Goal: Task Accomplishment & Management: Use online tool/utility

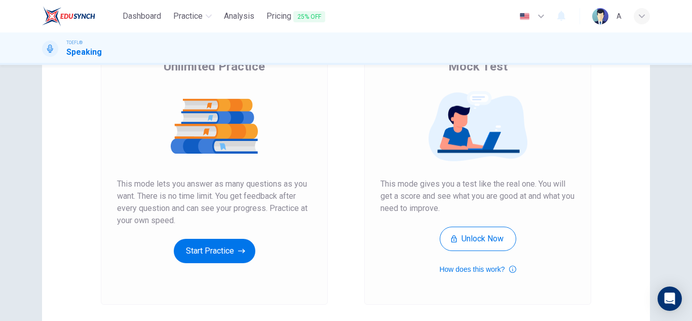
scroll to position [101, 0]
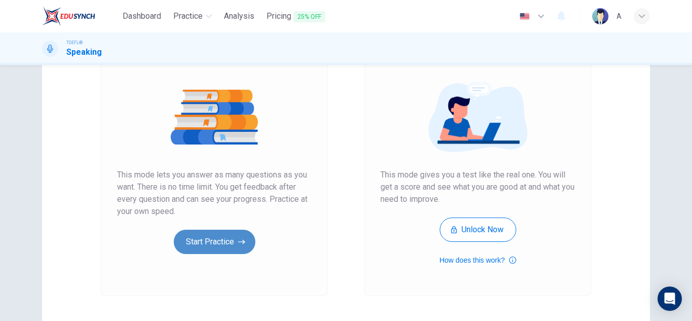
click at [235, 238] on button "Start Practice" at bounding box center [215, 242] width 82 height 24
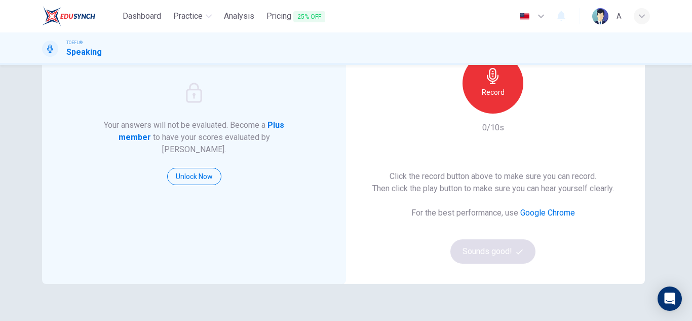
click at [479, 84] on div "Record" at bounding box center [493, 83] width 61 height 61
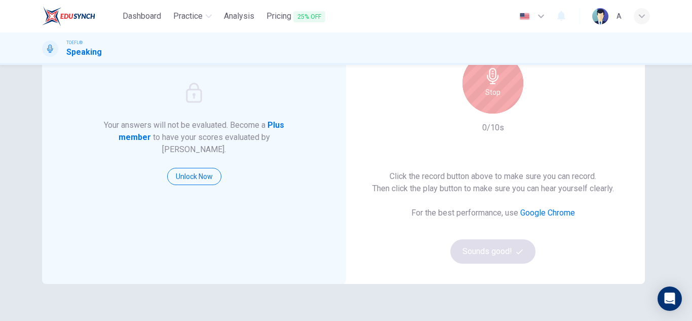
click at [476, 82] on div "Stop" at bounding box center [493, 83] width 61 height 61
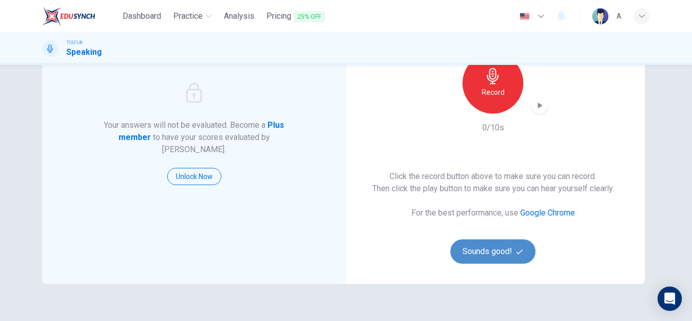
click at [483, 252] on button "Sounds good!" at bounding box center [493, 251] width 85 height 24
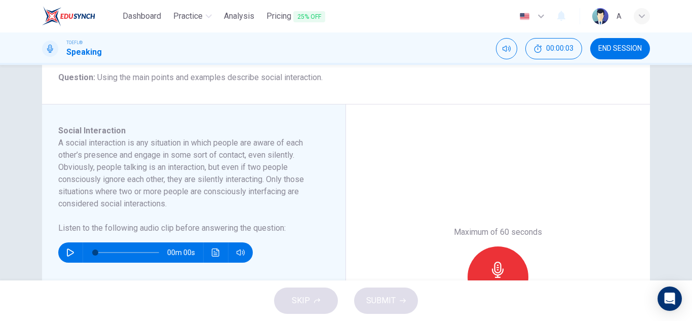
scroll to position [152, 0]
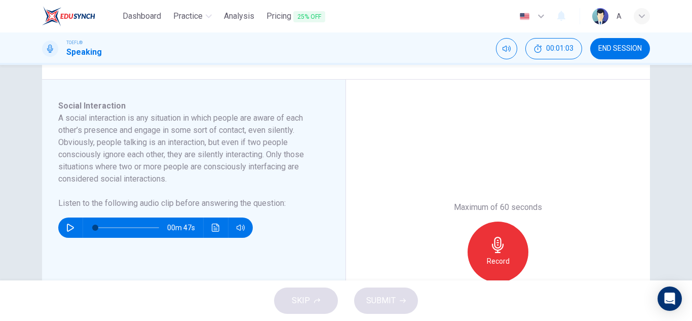
click at [62, 235] on button "button" at bounding box center [70, 227] width 16 height 20
type input "0"
click at [497, 251] on icon "button" at bounding box center [498, 245] width 16 height 16
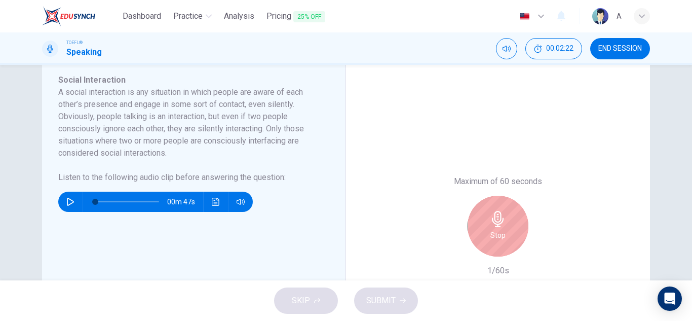
scroll to position [203, 0]
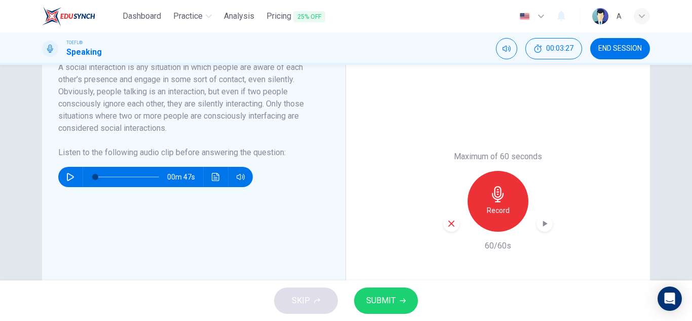
click at [546, 227] on icon "button" at bounding box center [545, 223] width 10 height 10
click at [389, 160] on div "Maximum of 60 seconds Record 60/60s" at bounding box center [498, 201] width 304 height 345
click at [449, 220] on icon "button" at bounding box center [451, 223] width 9 height 9
click at [499, 195] on icon "button" at bounding box center [498, 194] width 16 height 16
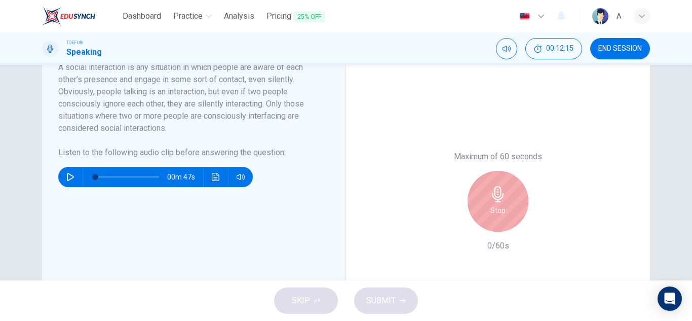
click at [499, 196] on icon "button" at bounding box center [498, 194] width 16 height 16
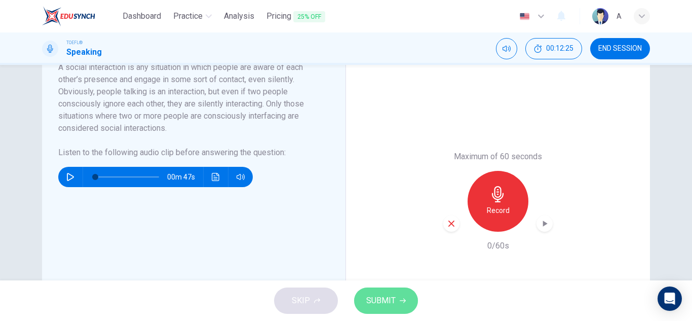
click at [390, 303] on span "SUBMIT" at bounding box center [380, 300] width 29 height 14
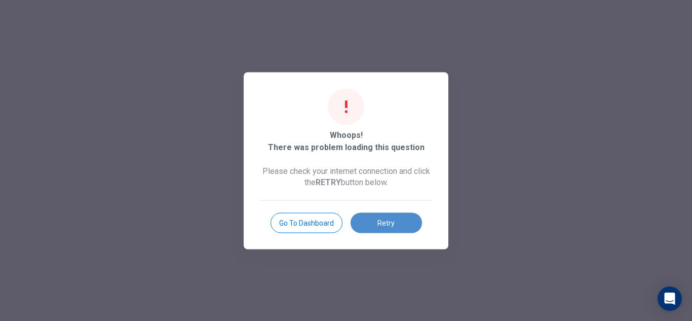
click at [377, 216] on button "Retry" at bounding box center [386, 222] width 71 height 20
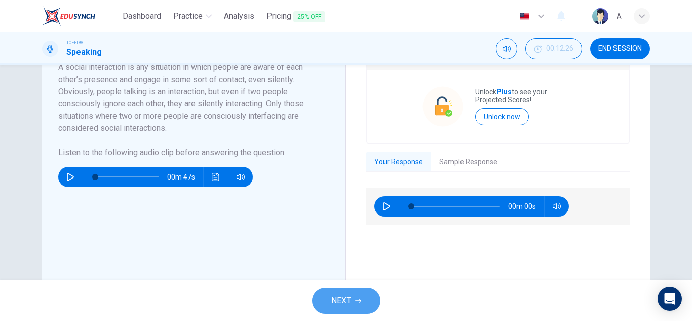
click at [351, 296] on span "NEXT" at bounding box center [342, 300] width 20 height 14
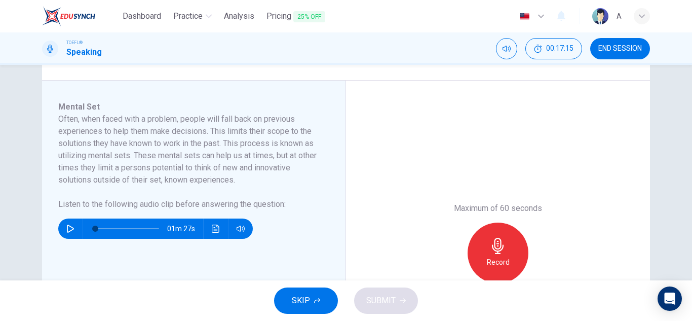
scroll to position [152, 0]
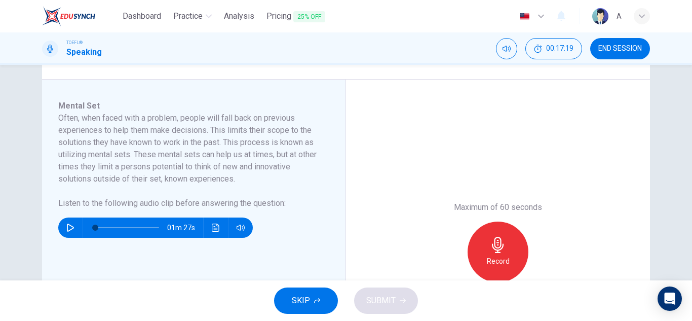
click at [295, 295] on span "SKIP" at bounding box center [301, 300] width 18 height 14
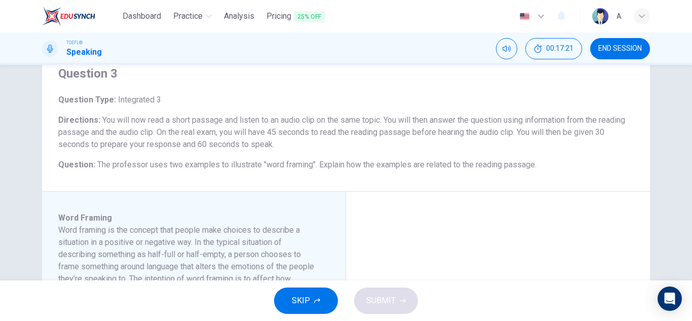
scroll to position [101, 0]
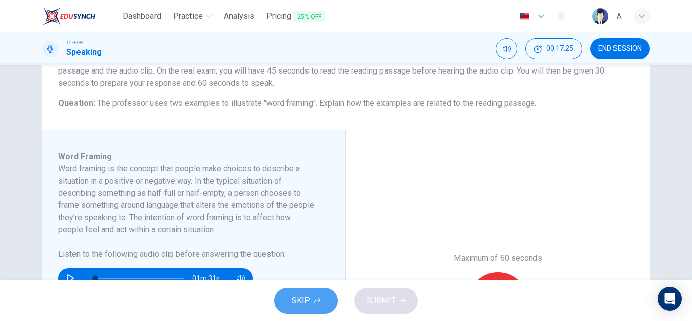
click at [308, 288] on button "SKIP" at bounding box center [306, 300] width 64 height 26
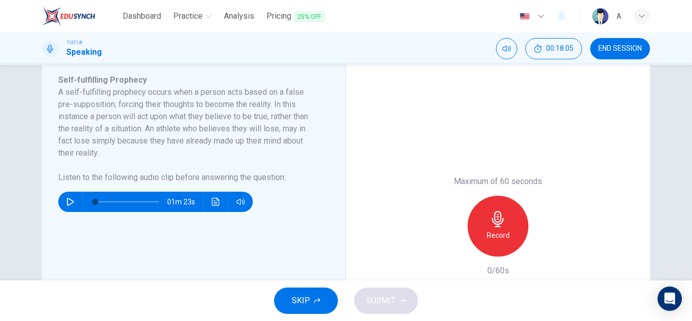
scroll to position [203, 0]
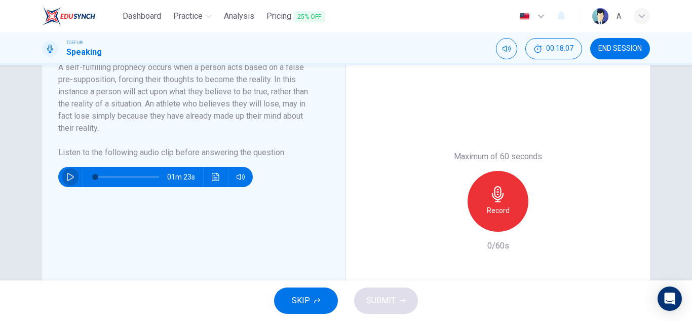
click at [66, 169] on button "button" at bounding box center [70, 177] width 16 height 20
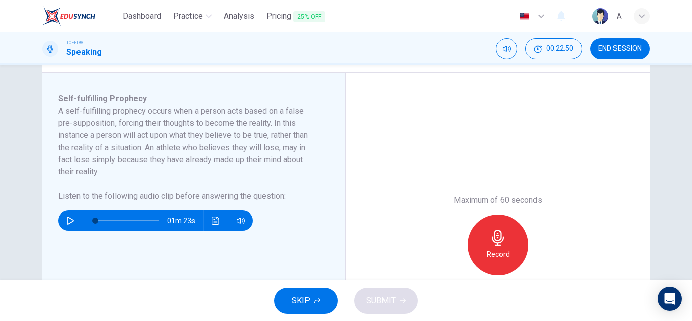
scroll to position [101, 0]
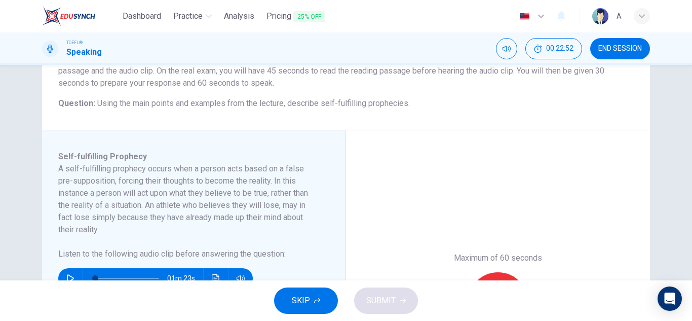
click at [59, 274] on div "01m 23s" at bounding box center [155, 278] width 195 height 20
click at [67, 275] on icon "button" at bounding box center [70, 278] width 7 height 8
click at [66, 275] on icon "button" at bounding box center [70, 278] width 8 height 8
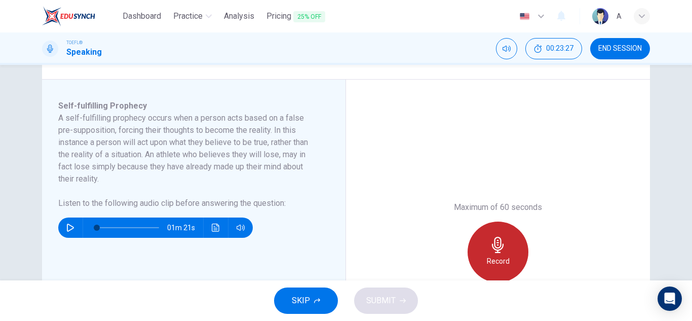
click at [507, 237] on div "Record" at bounding box center [498, 252] width 61 height 61
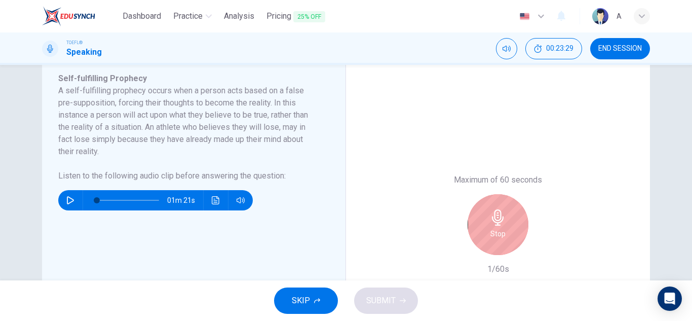
scroll to position [203, 0]
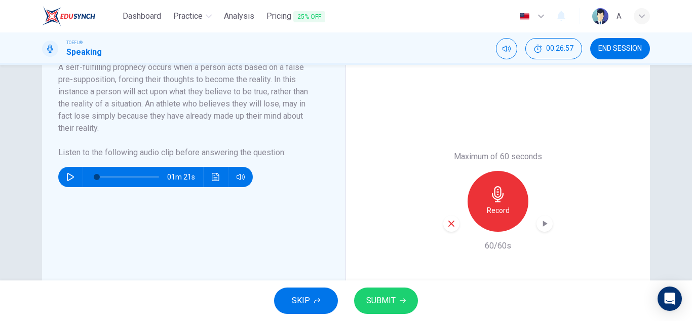
click at [320, 300] on button "SKIP" at bounding box center [306, 300] width 64 height 26
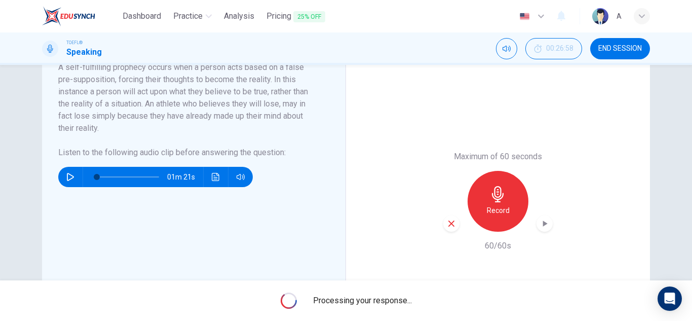
type input "2"
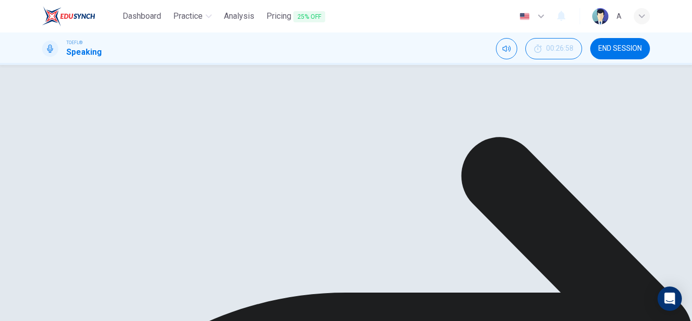
drag, startPoint x: 415, startPoint y: 296, endPoint x: 397, endPoint y: 301, distance: 18.8
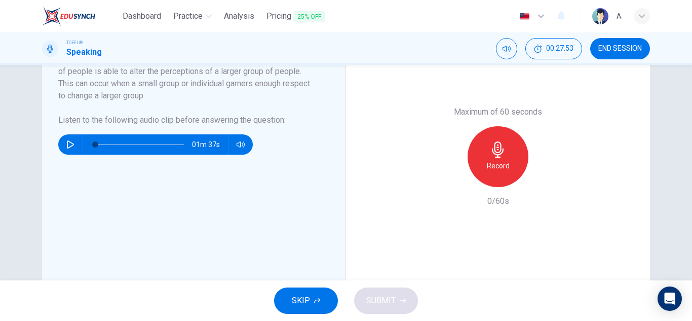
scroll to position [253, 0]
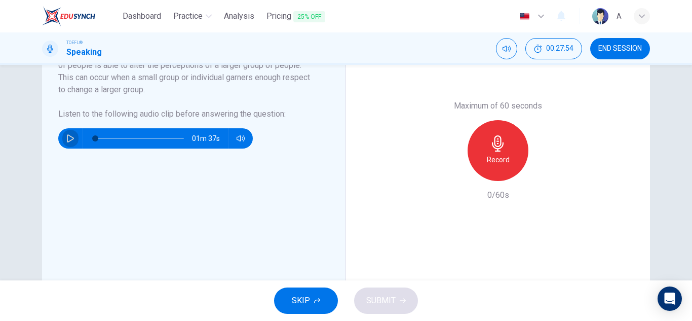
click at [67, 131] on button "button" at bounding box center [70, 138] width 16 height 20
type input "0"
click at [500, 143] on icon "button" at bounding box center [498, 143] width 12 height 16
